Goal: Transaction & Acquisition: Book appointment/travel/reservation

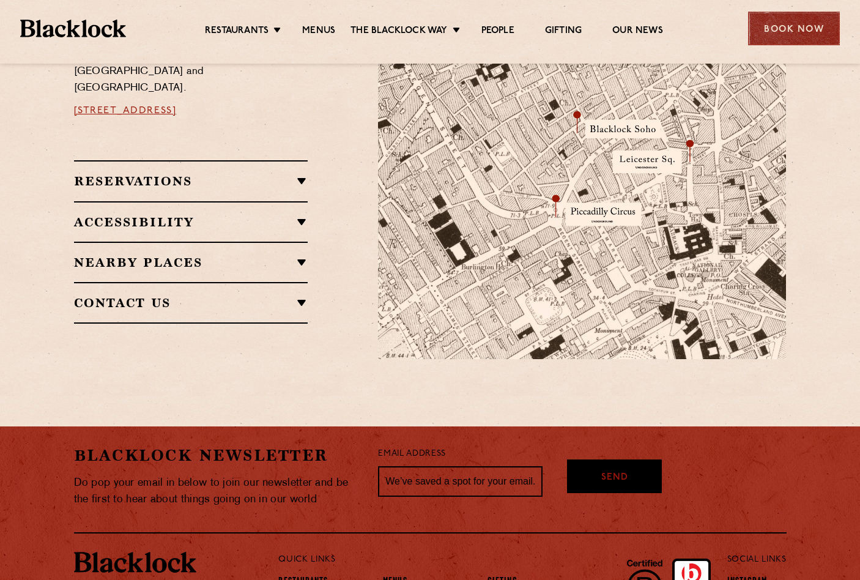
click at [805, 35] on div "Book Now" at bounding box center [794, 29] width 92 height 34
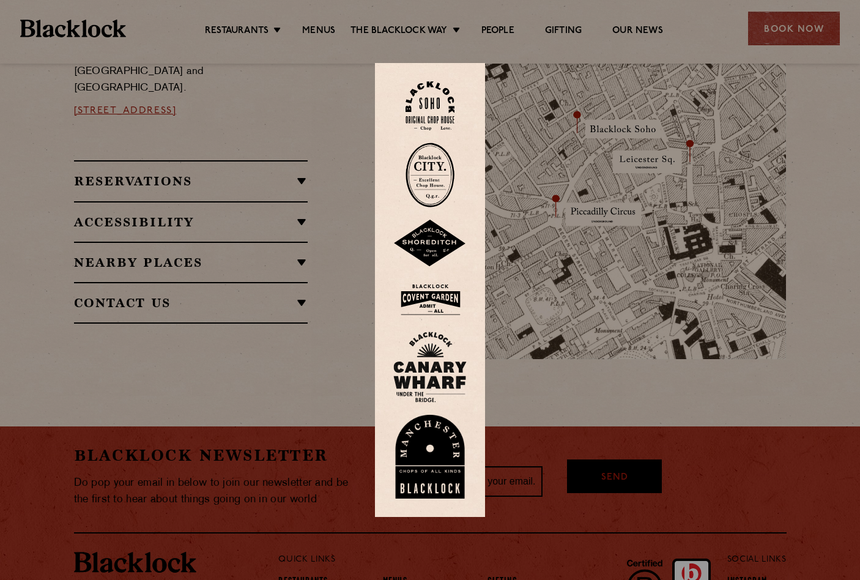
click at [435, 106] on img at bounding box center [429, 106] width 49 height 50
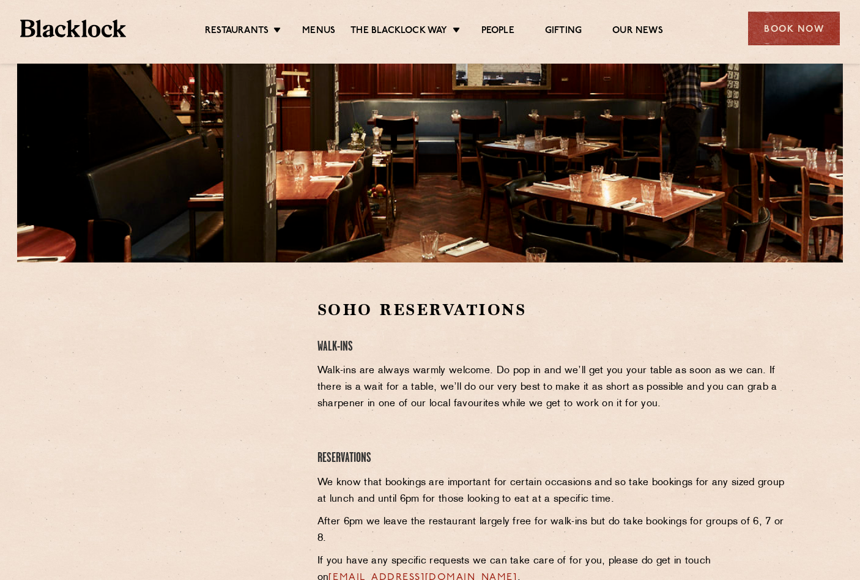
scroll to position [201, 0]
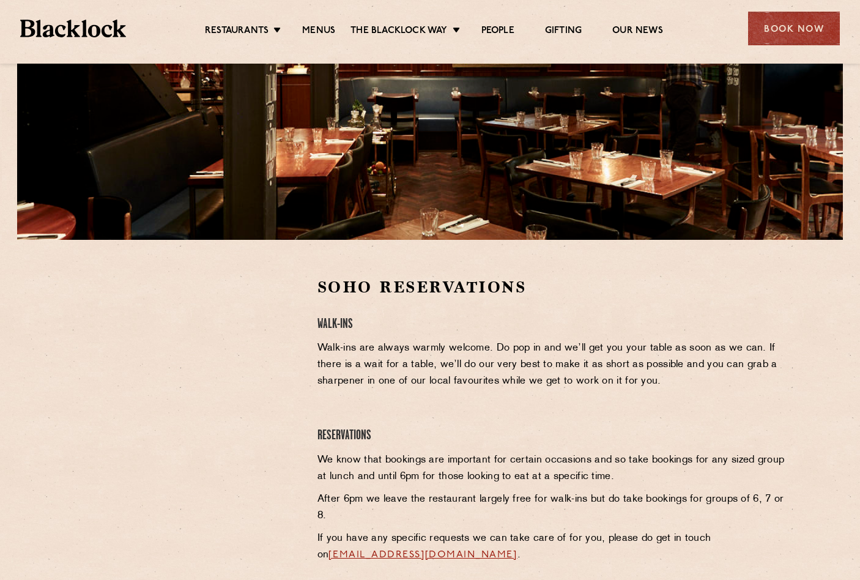
click at [97, 17] on div "Restaurants Soho City Shoreditch Covent Garden Canary Wharf Manchester Birmingh…" at bounding box center [430, 27] width 856 height 54
click at [95, 24] on img at bounding box center [73, 29] width 106 height 18
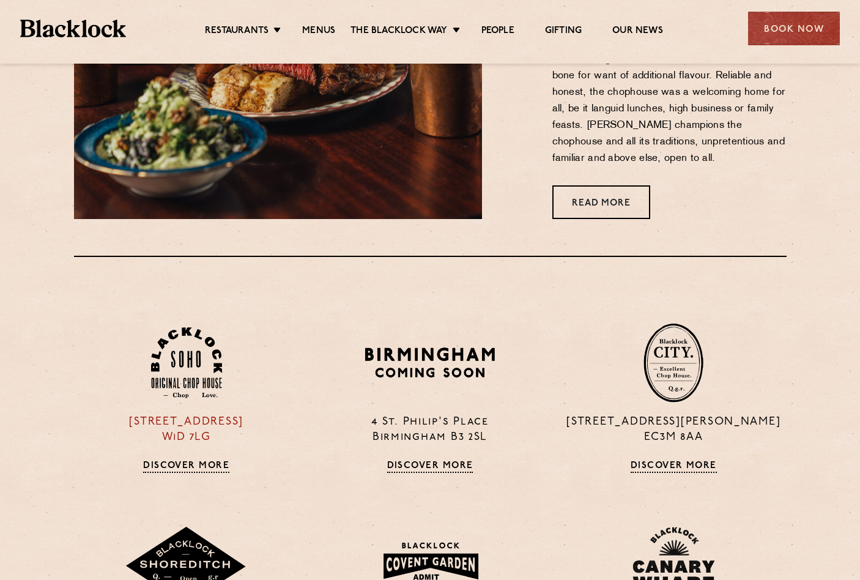
scroll to position [771, 0]
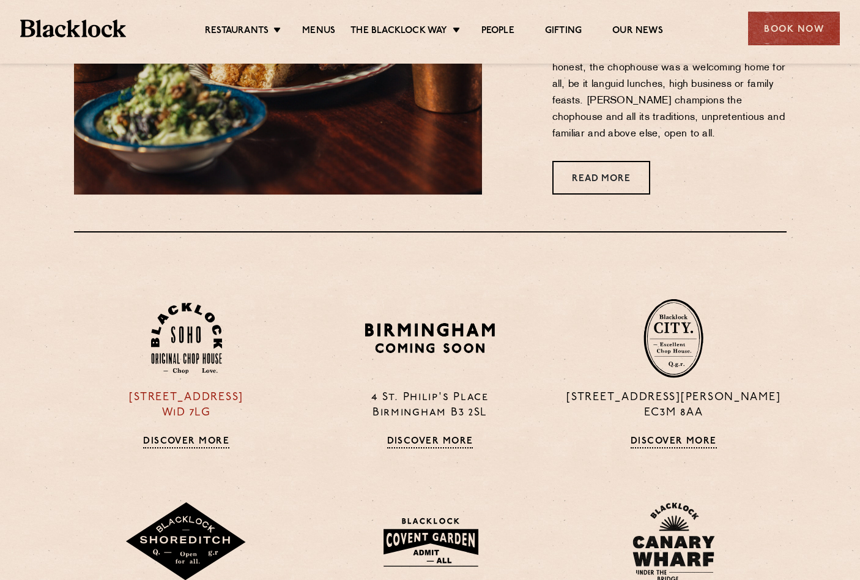
click at [176, 347] on img at bounding box center [186, 339] width 71 height 72
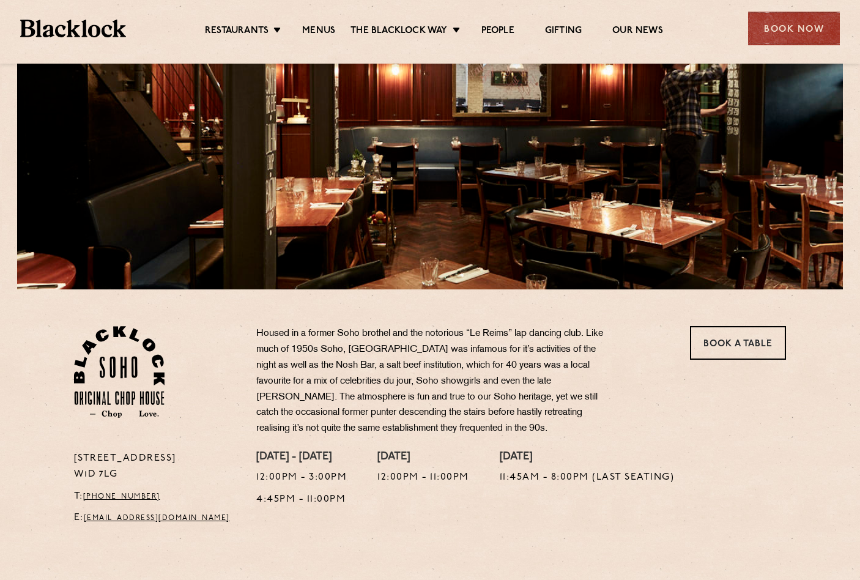
scroll to position [152, 0]
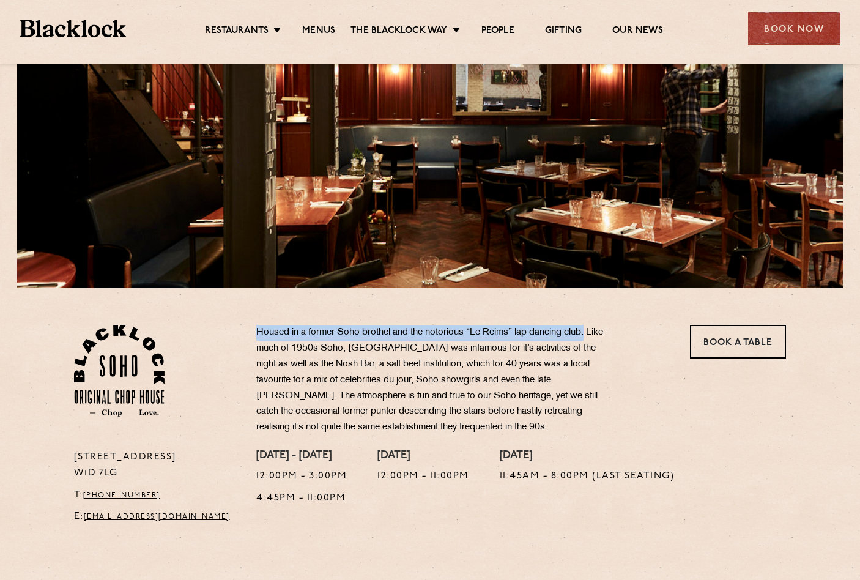
drag, startPoint x: 257, startPoint y: 328, endPoint x: 591, endPoint y: 333, distance: 334.4
click at [591, 333] on p "Housed in a former Soho brothel and the notorious “Le Reims” lap dancing club. …" at bounding box center [436, 380] width 361 height 111
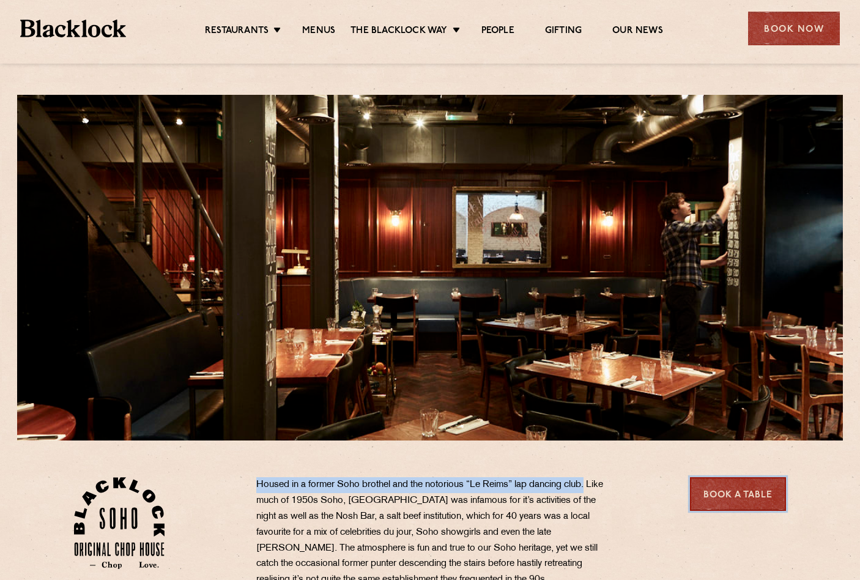
click at [731, 494] on link "Book a Table" at bounding box center [738, 494] width 96 height 34
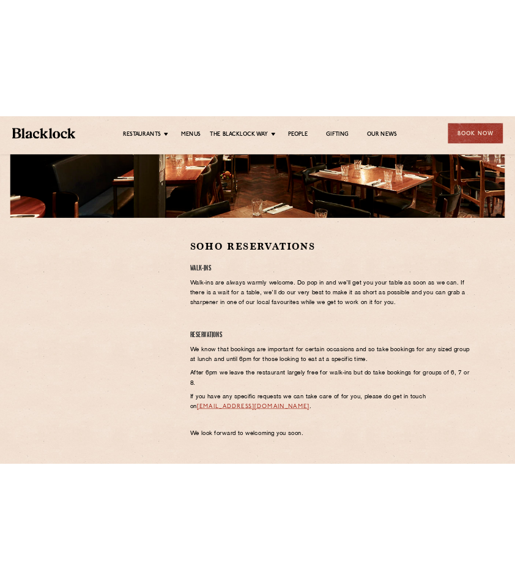
scroll to position [298, 0]
